Goal: Information Seeking & Learning: Learn about a topic

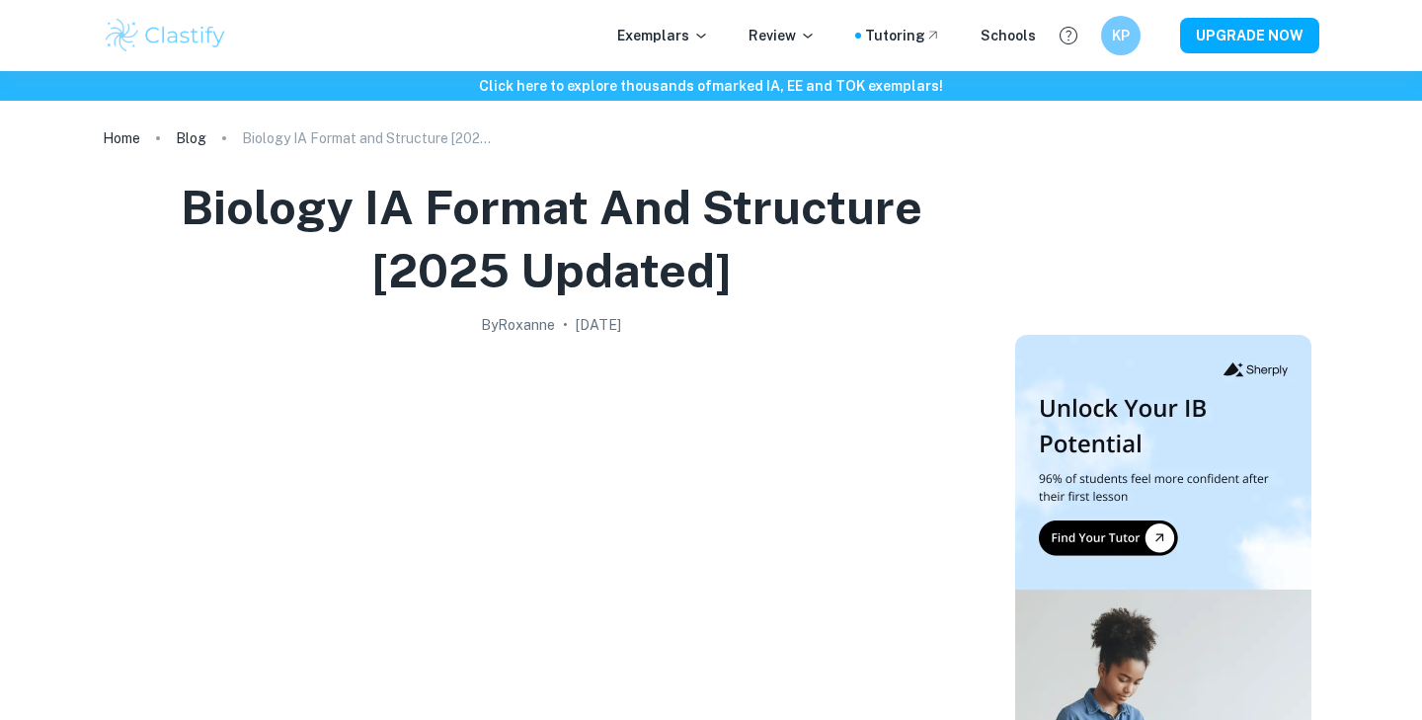
scroll to position [3134, 0]
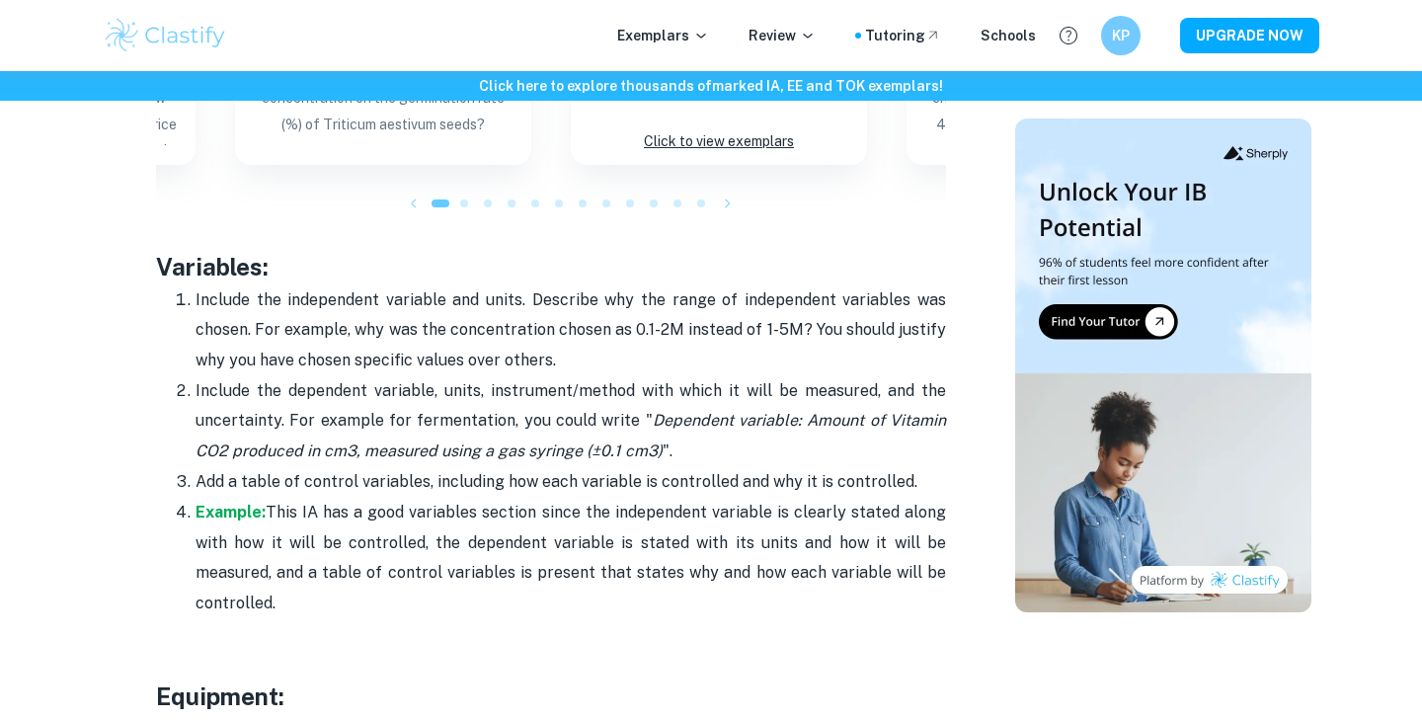
scroll to position [3387, 0]
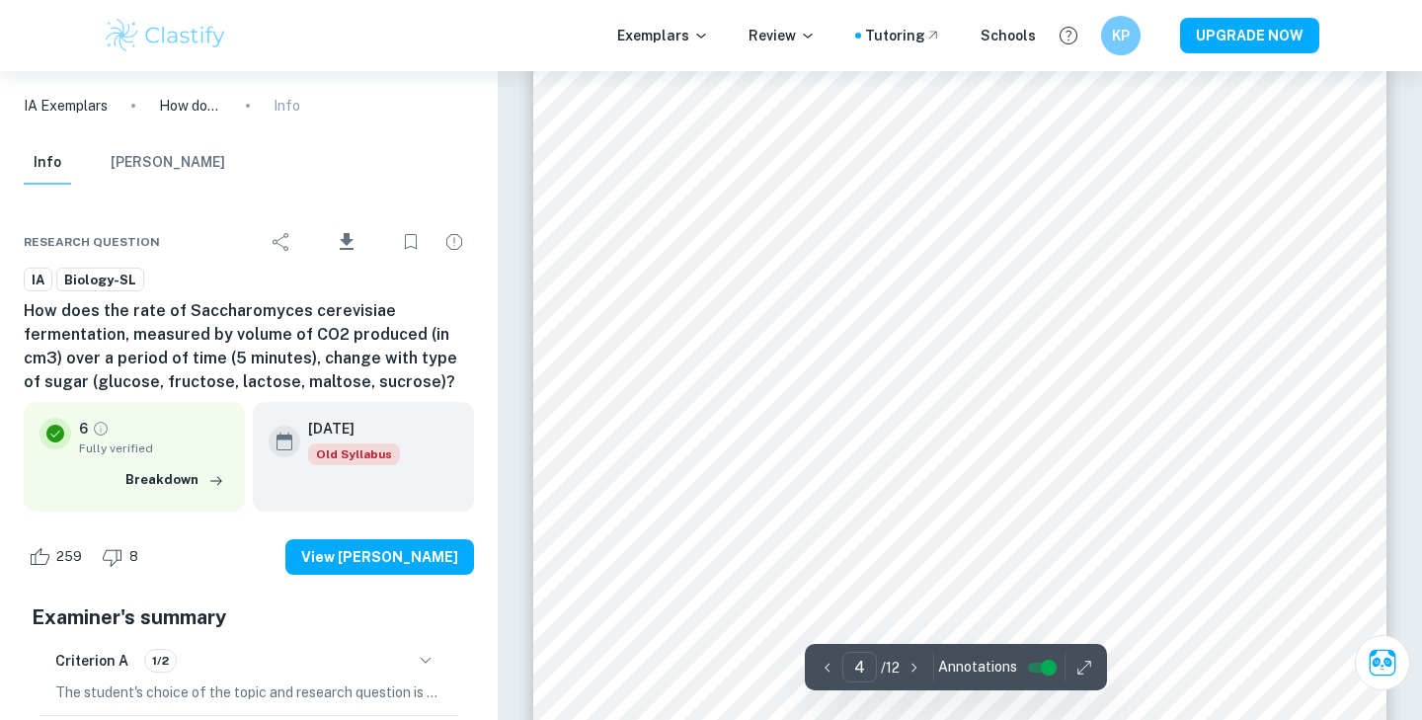
scroll to position [4351, 0]
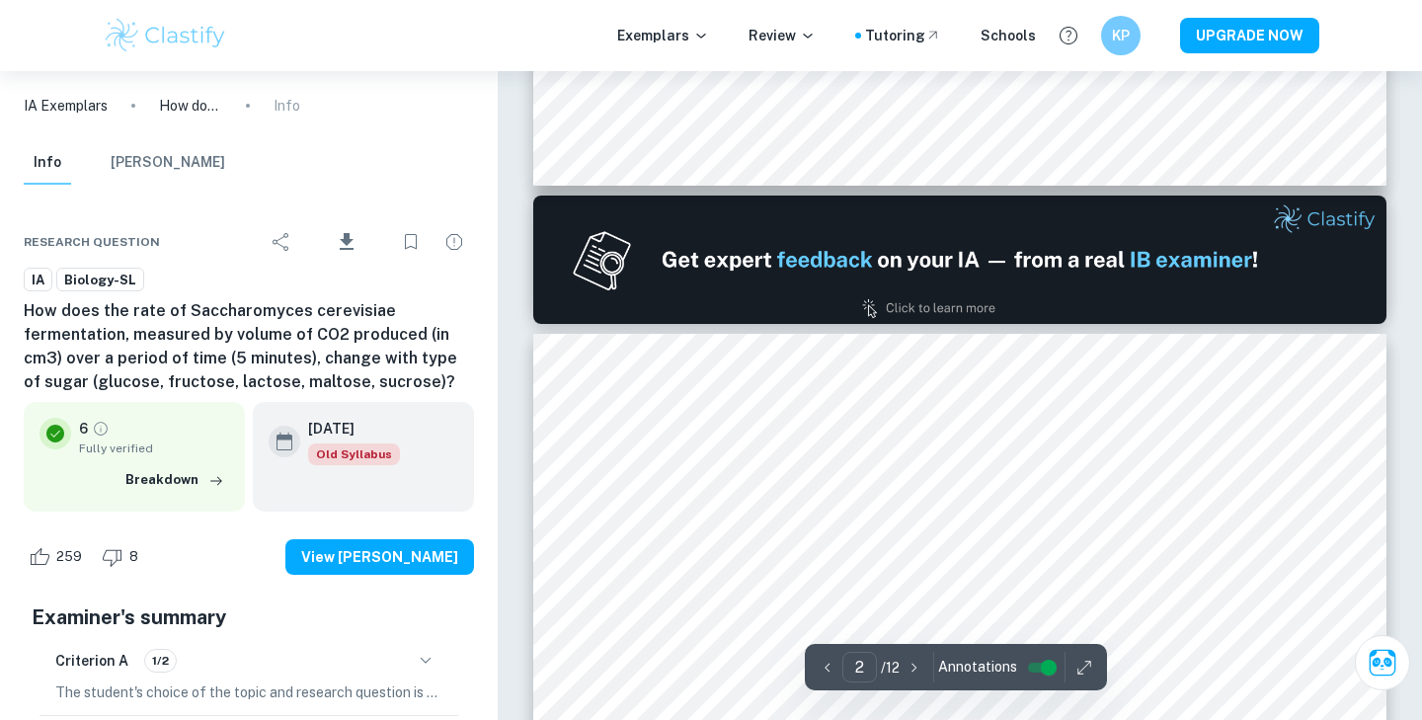
type input "1"
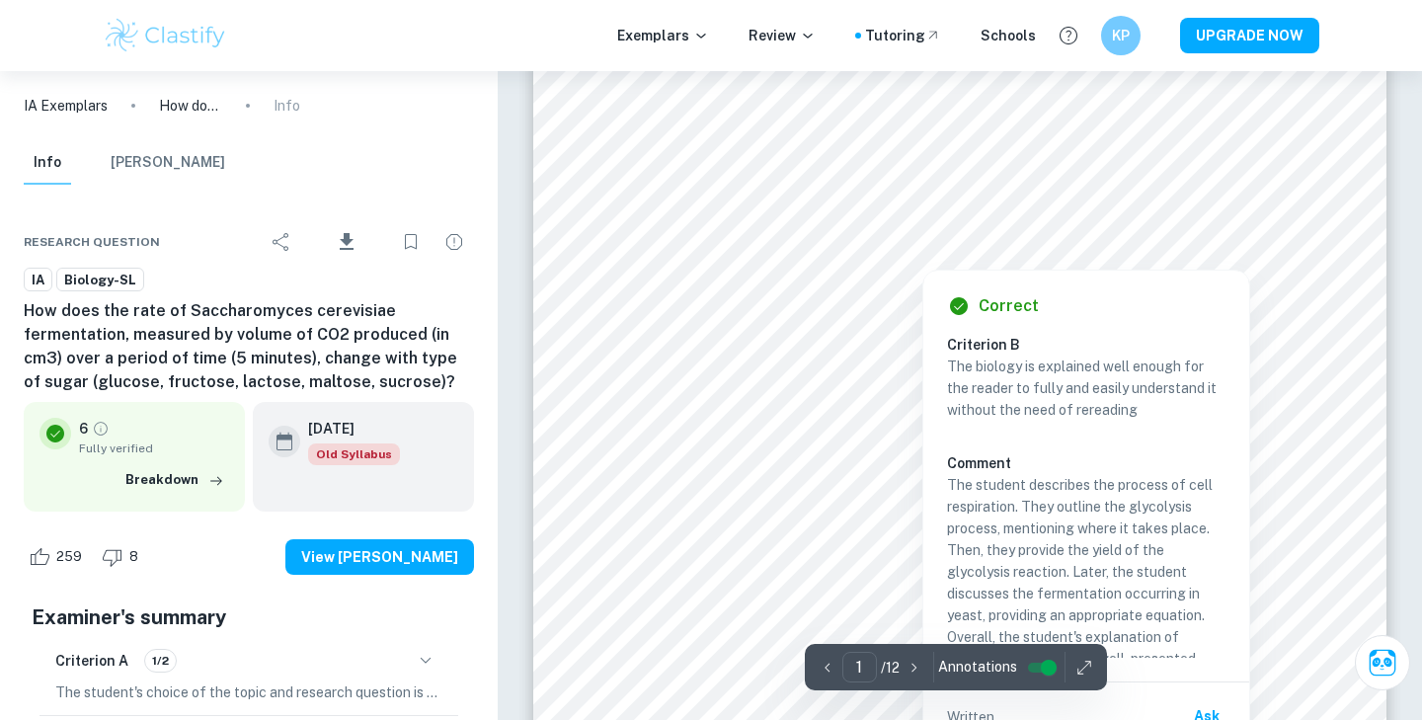
scroll to position [305, 0]
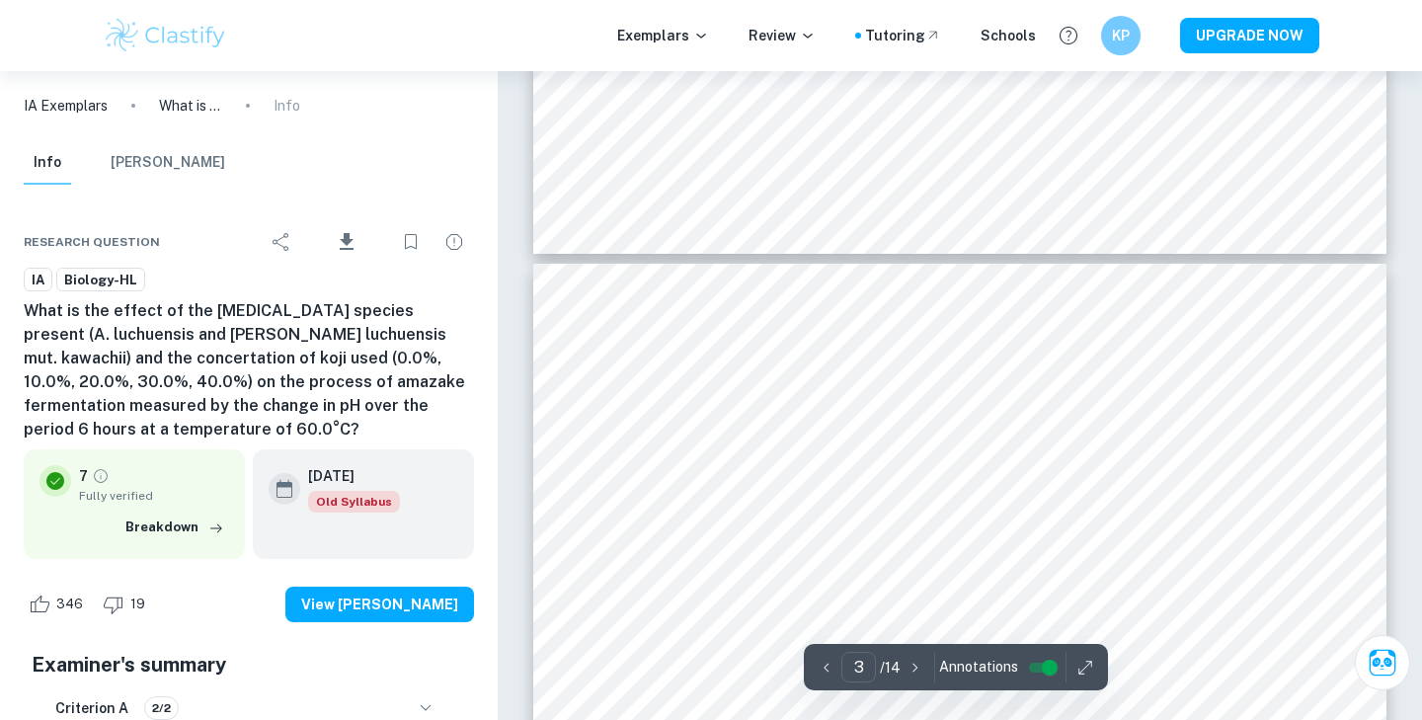
type input "4"
